Goal: Information Seeking & Learning: Learn about a topic

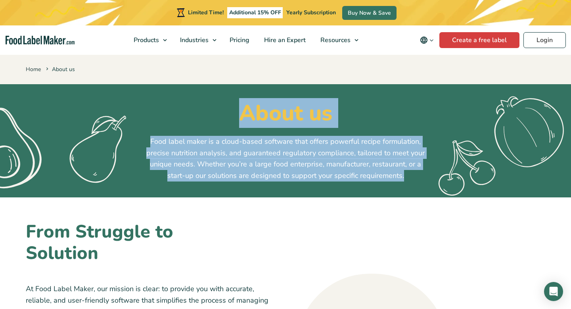
drag, startPoint x: 408, startPoint y: 175, endPoint x: 232, endPoint y: 117, distance: 185.5
click at [232, 117] on div "About us Food label maker is a cloud-based software that offers powerful recipe…" at bounding box center [286, 140] width 532 height 81
copy div "About us Food label maker is a cloud-based software that offers powerful recipe…"
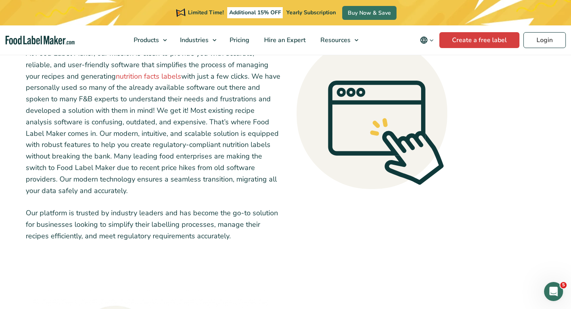
scroll to position [238, 0]
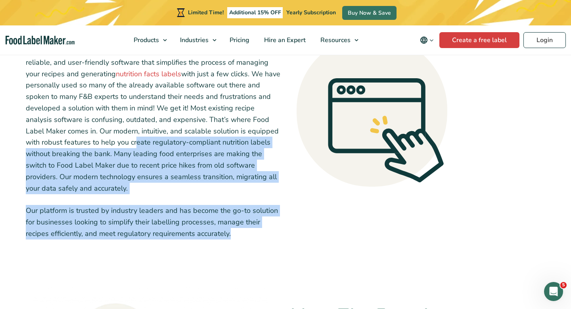
drag, startPoint x: 241, startPoint y: 238, endPoint x: 60, endPoint y: 139, distance: 207.2
click at [60, 139] on div "At Food Label Maker, our mission is clear: to provide you with accurate, reliab…" at bounding box center [153, 142] width 255 height 194
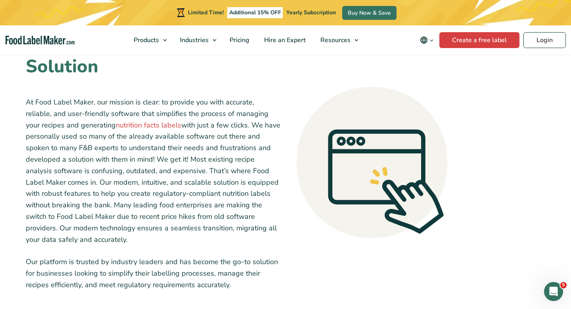
click at [245, 283] on p "Our platform is trusted by industry leaders and has become the go-to solution f…" at bounding box center [153, 273] width 255 height 34
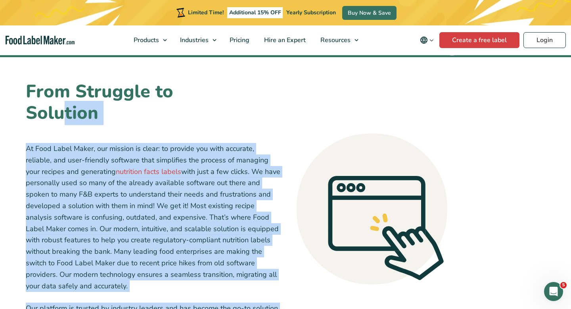
scroll to position [140, 0]
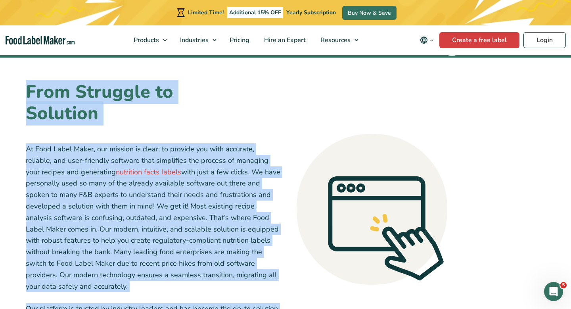
drag, startPoint x: 231, startPoint y: 286, endPoint x: 27, endPoint y: 94, distance: 279.6
click at [27, 94] on div "From Struggle to Solution At Food Label Maker, our mission is clear: to provide…" at bounding box center [153, 209] width 265 height 265
copy div "Lore Ipsumdol si Ametcons Ad Elit Seddo Eiusm, tem incidid ut labor: et dolorem…"
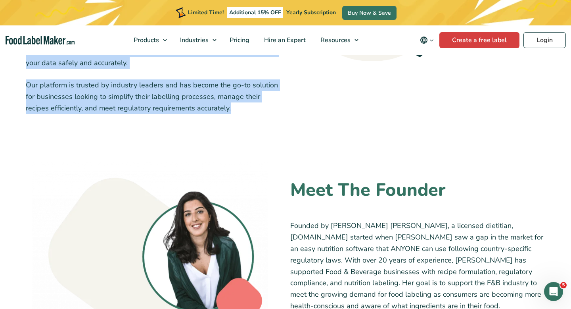
click at [256, 170] on img at bounding box center [150, 256] width 236 height 190
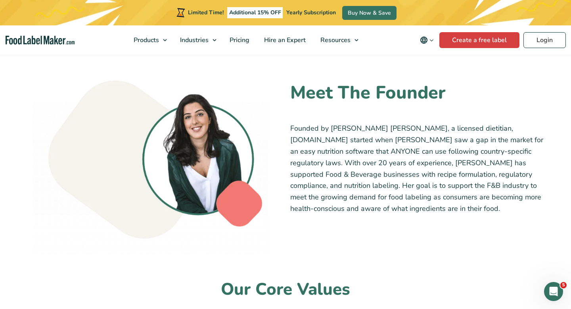
scroll to position [457, 0]
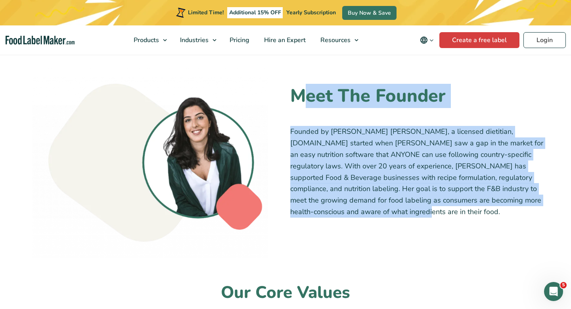
drag, startPoint x: 348, startPoint y: 212, endPoint x: 291, endPoint y: 94, distance: 130.6
click at [291, 94] on div "Meet The Founder Founded by [PERSON_NAME] [PERSON_NAME], a licensed dietitian, …" at bounding box center [418, 163] width 265 height 164
copy div "Meet The Founder Founded by [PERSON_NAME] [PERSON_NAME], a licensed dietitian, …"
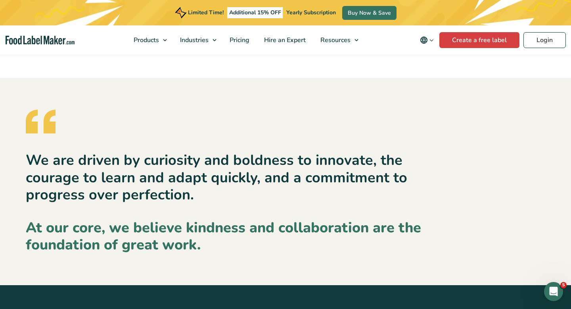
scroll to position [915, 0]
